Goal: Task Accomplishment & Management: Manage account settings

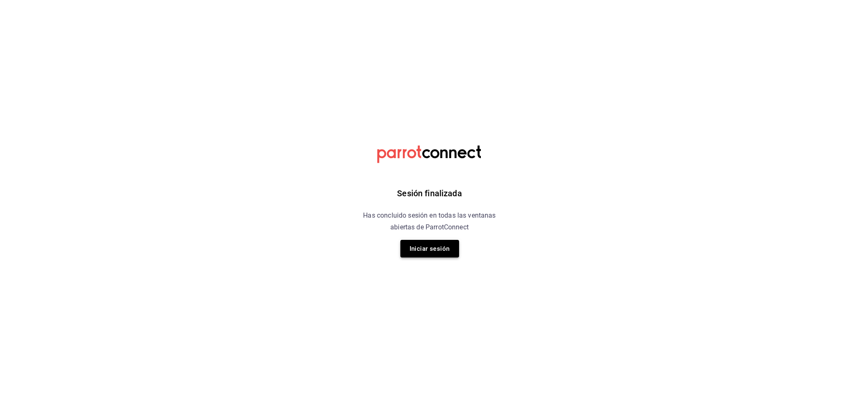
click at [428, 246] on button "Iniciar sesión" at bounding box center [429, 249] width 59 height 18
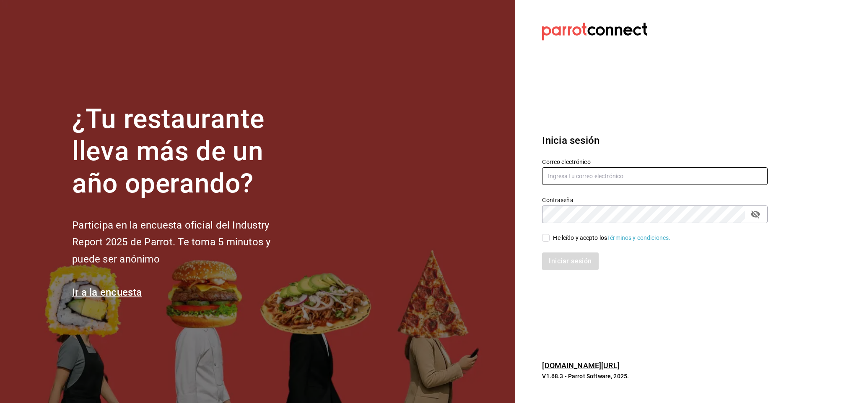
type input "multiuser@napolipizza.com"
click at [559, 240] on div "He leído y acepto los Términos y condiciones." at bounding box center [611, 237] width 117 height 9
click at [549, 240] on input "He leído y acepto los Términos y condiciones." at bounding box center [546, 238] width 8 height 8
checkbox input "true"
click at [559, 260] on button "Iniciar sesión" at bounding box center [570, 261] width 57 height 18
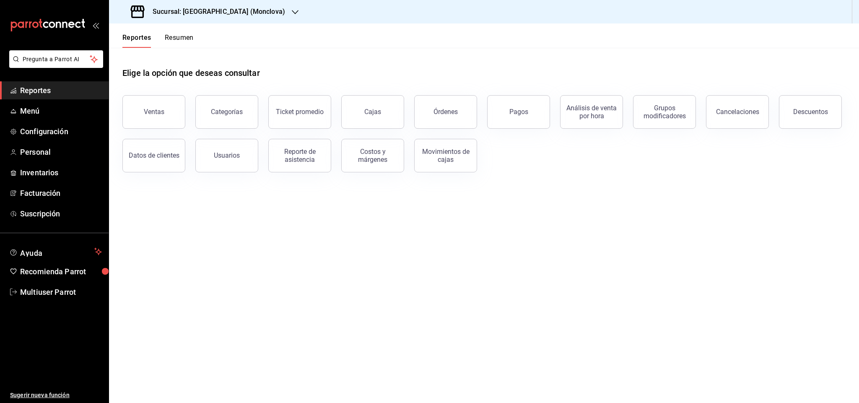
click at [224, 9] on h3 "Sucursal: [GEOGRAPHIC_DATA] (Monclova)" at bounding box center [215, 12] width 139 height 10
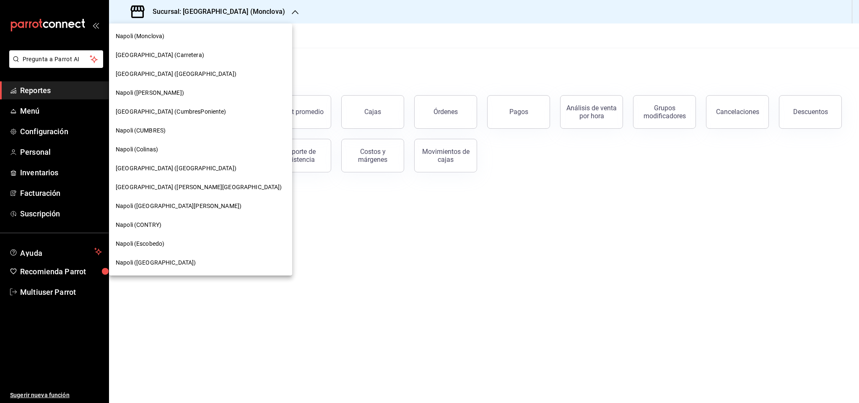
click at [165, 145] on div "Napoli (Colinas)" at bounding box center [201, 149] width 170 height 9
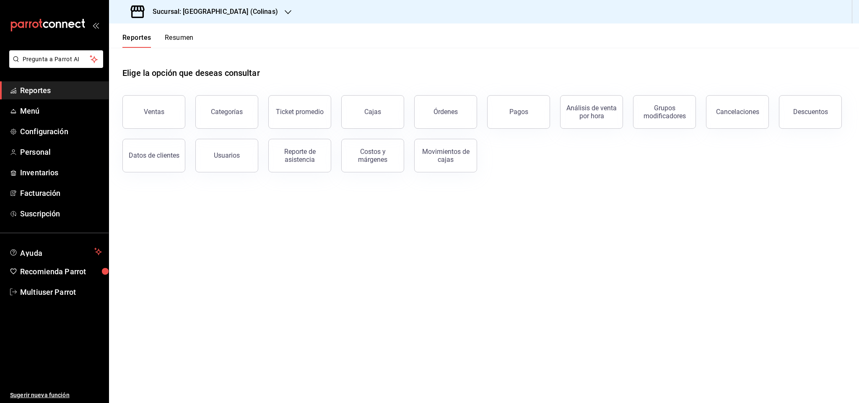
click at [473, 73] on div "Elige la opción que deseas consultar" at bounding box center [483, 66] width 723 height 37
click at [43, 150] on span "Personal" at bounding box center [61, 151] width 82 height 11
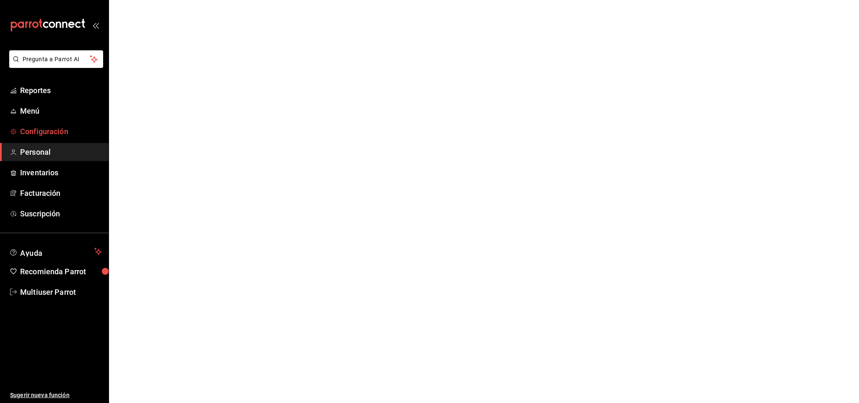
click at [47, 132] on span "Configuración" at bounding box center [61, 131] width 82 height 11
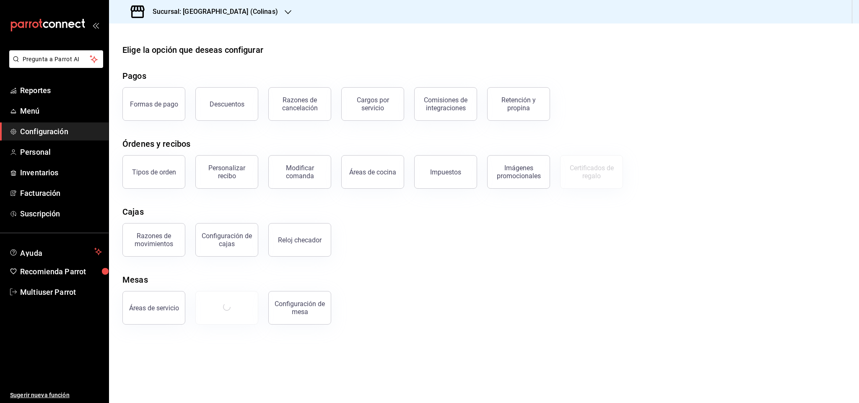
click at [467, 37] on main "Elige la opción que deseas configurar Pagos Formas de pago Descuentos Razones d…" at bounding box center [484, 212] width 750 height 379
click at [456, 249] on div "Razones de movimientos Configuración [PERSON_NAME] Reloj checador" at bounding box center [478, 235] width 733 height 44
click at [413, 250] on div "Razones de movimientos Configuración [PERSON_NAME] Reloj checador" at bounding box center [478, 235] width 733 height 44
click at [39, 167] on span "Inventarios" at bounding box center [61, 172] width 82 height 11
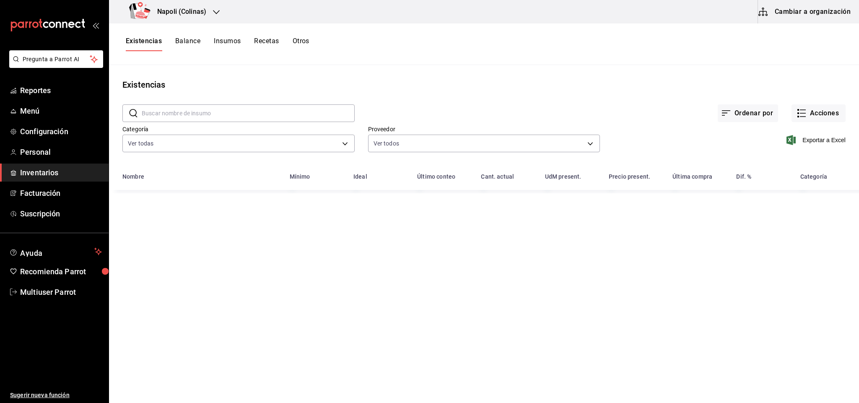
click at [305, 41] on button "Otros" at bounding box center [301, 44] width 17 height 14
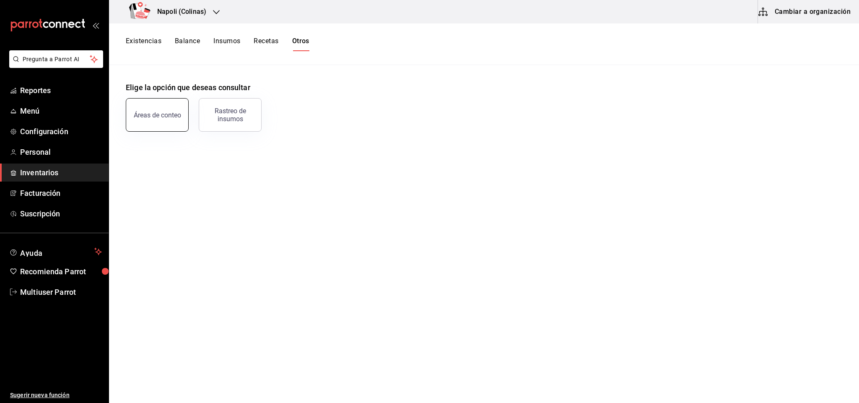
click at [170, 121] on button "Áreas de conteo" at bounding box center [157, 115] width 63 height 34
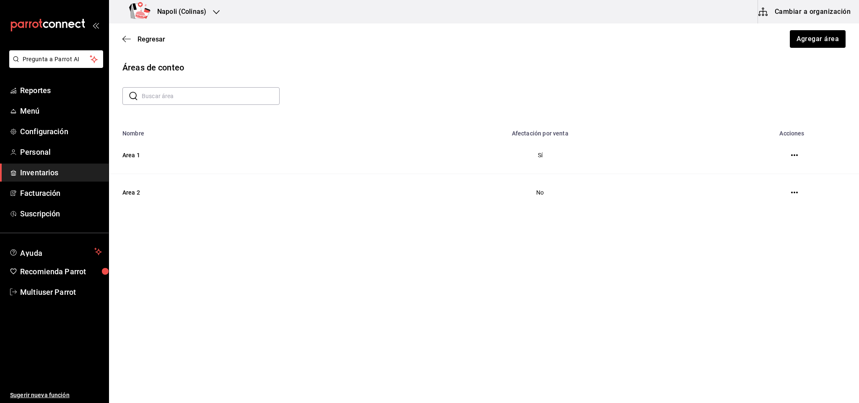
drag, startPoint x: 408, startPoint y: 49, endPoint x: 403, endPoint y: 47, distance: 5.6
click at [405, 47] on div "Regresar Agregar área" at bounding box center [484, 38] width 750 height 31
click at [537, 78] on div "Áreas de conteo ​ ​ Nombre Afectación por venta Acciones Area 1 Sí Area 2 No" at bounding box center [484, 142] width 750 height 163
click at [148, 36] on span "Regresar" at bounding box center [151, 39] width 28 height 8
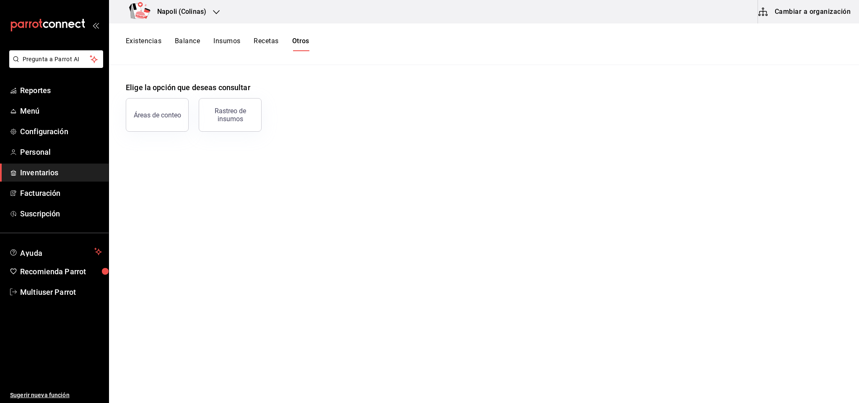
click at [158, 38] on button "Existencias" at bounding box center [144, 44] width 36 height 14
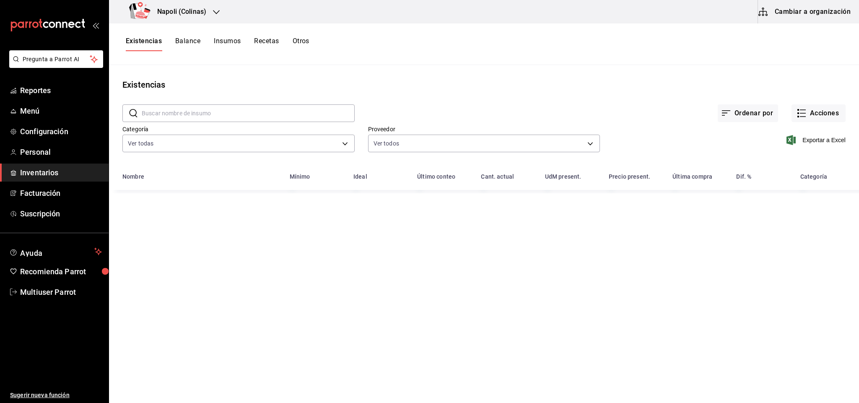
click at [232, 43] on button "Insumos" at bounding box center [227, 44] width 27 height 14
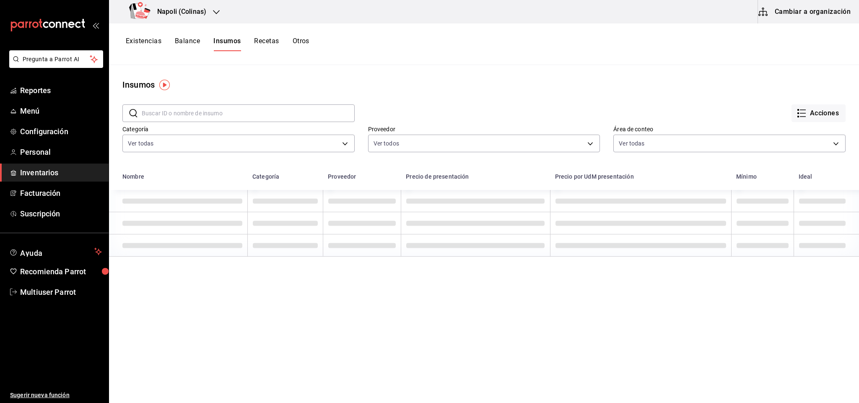
click at [148, 44] on button "Existencias" at bounding box center [144, 44] width 36 height 14
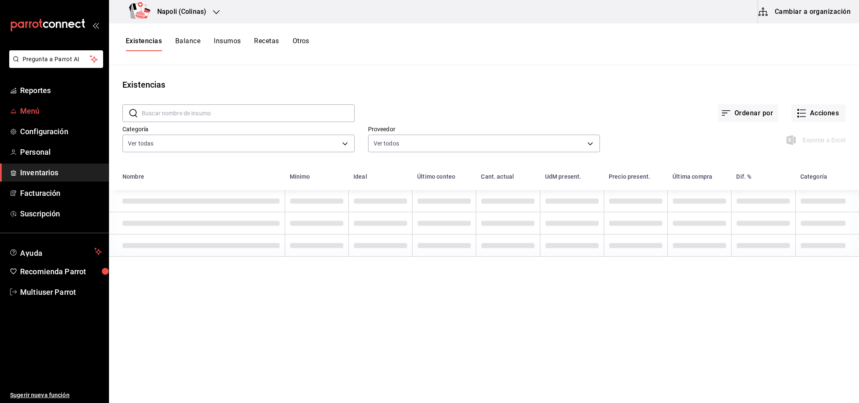
click at [44, 110] on span "Menú" at bounding box center [61, 110] width 82 height 11
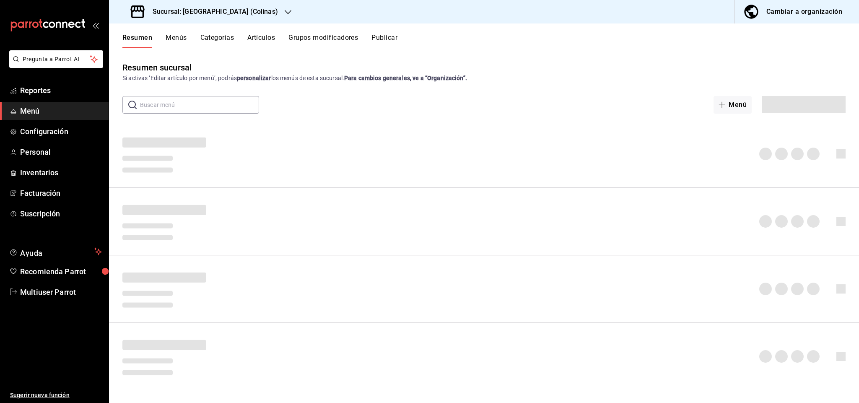
click at [262, 38] on button "Artículos" at bounding box center [261, 41] width 28 height 14
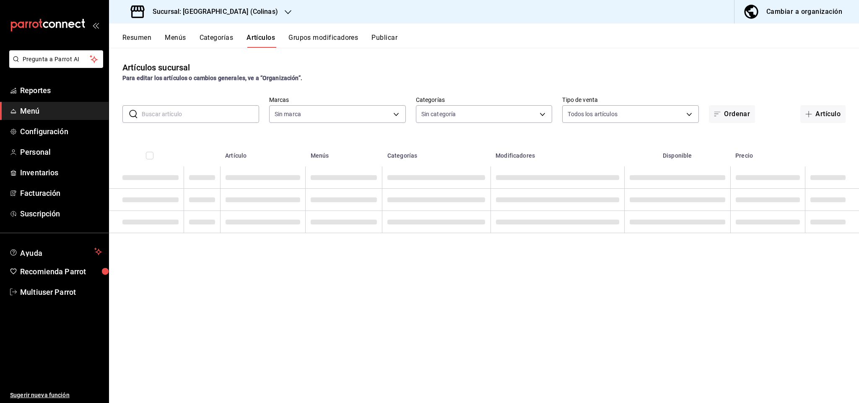
click at [373, 54] on div "Artículos sucursal Para editar los artículos o cambios generales, ve a “Organiz…" at bounding box center [484, 225] width 750 height 355
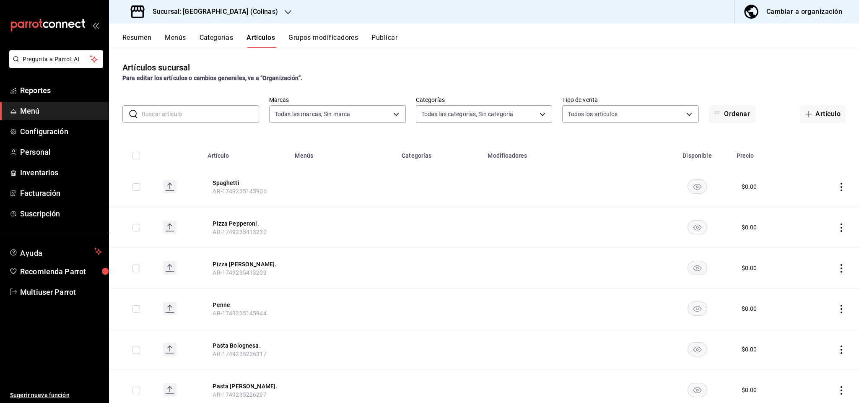
type input "55518be4-27f0-446a-9767-853df01ea212"
type input "b38d8498-219c-4e1a-8a73-320d25005513,f80921df-07bc-4322-b019-e6d1a50cf622,94951…"
click at [225, 184] on button "Spaghetti" at bounding box center [245, 183] width 67 height 8
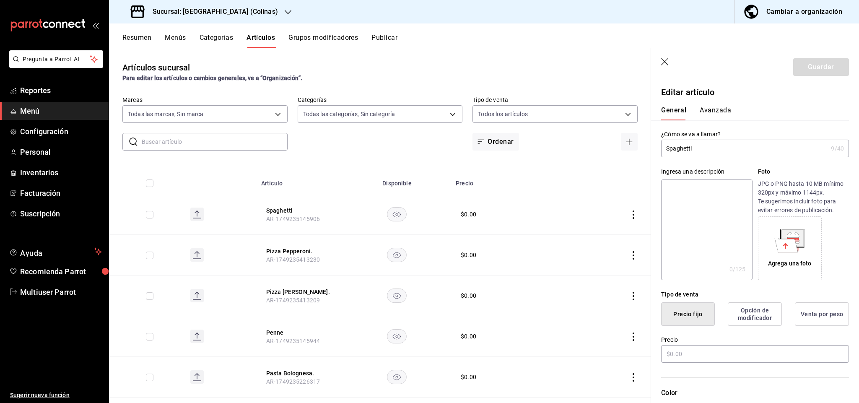
type input "$0.00"
drag, startPoint x: 777, startPoint y: 190, endPoint x: 858, endPoint y: 225, distance: 88.2
click at [780, 192] on p "JPG o PNG hasta 10 MB mínimo 320px y máximo 1144px. Te sugerimos incluir foto p…" at bounding box center [803, 196] width 91 height 35
click at [830, 227] on div "Agrega una foto" at bounding box center [803, 248] width 91 height 64
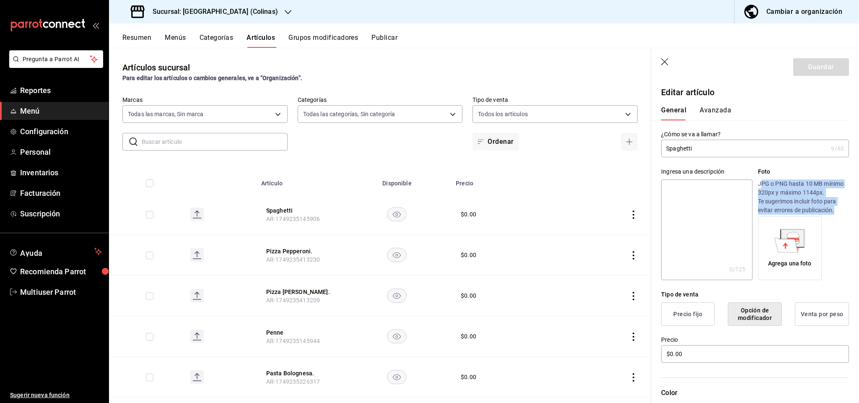
drag, startPoint x: 832, startPoint y: 212, endPoint x: 755, endPoint y: 176, distance: 85.5
click at [758, 176] on div "Foto JPG o PNG hasta 10 MB mínimo 320px y máximo 1144px. Te sugerimos incluir f…" at bounding box center [803, 223] width 91 height 113
click at [826, 220] on div "Agrega una foto" at bounding box center [803, 248] width 91 height 64
drag, startPoint x: 836, startPoint y: 213, endPoint x: 753, endPoint y: 184, distance: 87.9
click at [758, 184] on p "JPG o PNG hasta 10 MB mínimo 320px y máximo 1144px. Te sugerimos incluir foto p…" at bounding box center [803, 196] width 91 height 35
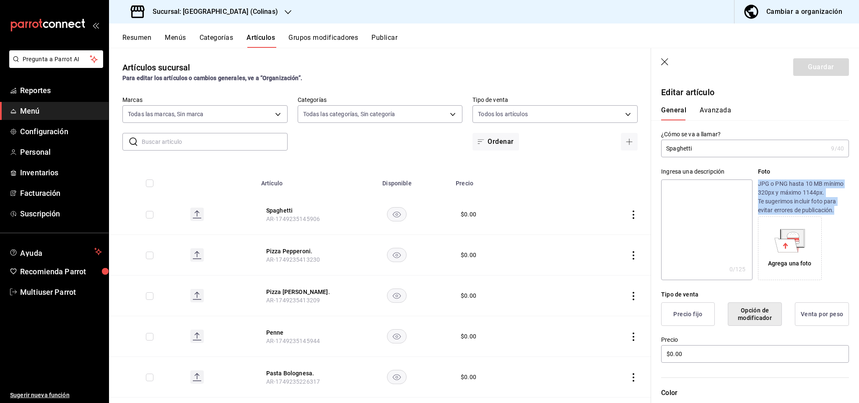
copy p "JPG o PNG hasta 10 MB mínimo 320px y máximo 1144px. Te sugerimos incluir foto p…"
click at [771, 109] on div "General [PERSON_NAME]" at bounding box center [750, 113] width 178 height 14
click at [664, 65] on icon "button" at bounding box center [665, 62] width 8 height 8
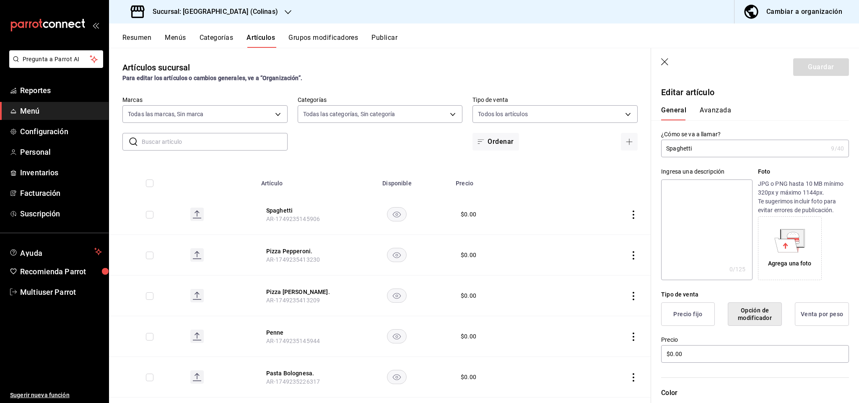
click at [452, 47] on div "Resumen Menús Categorías Artículos Grupos modificadores Publicar" at bounding box center [490, 41] width 736 height 14
